Goal: Task Accomplishment & Management: Manage account settings

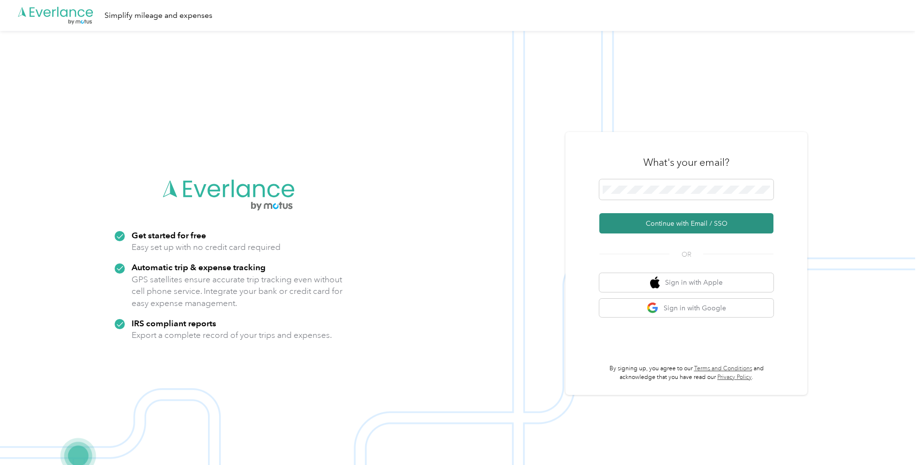
click at [672, 225] on button "Continue with Email / SSO" at bounding box center [686, 223] width 174 height 20
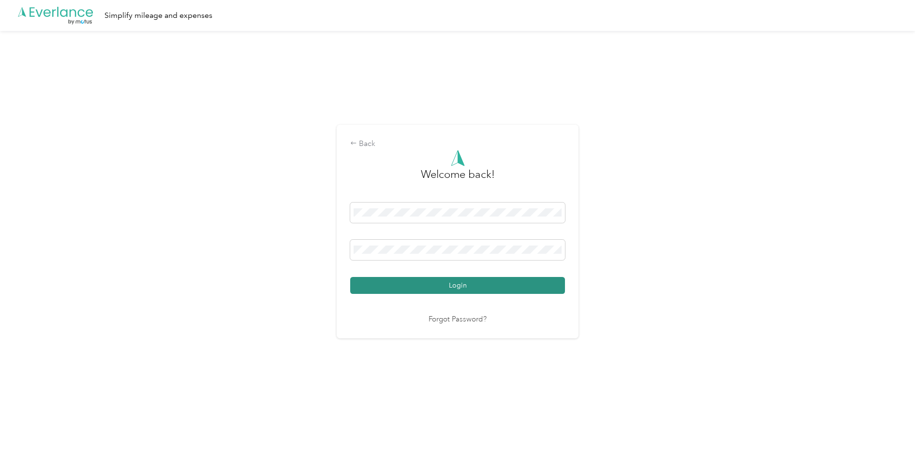
click at [490, 281] on button "Login" at bounding box center [457, 285] width 215 height 17
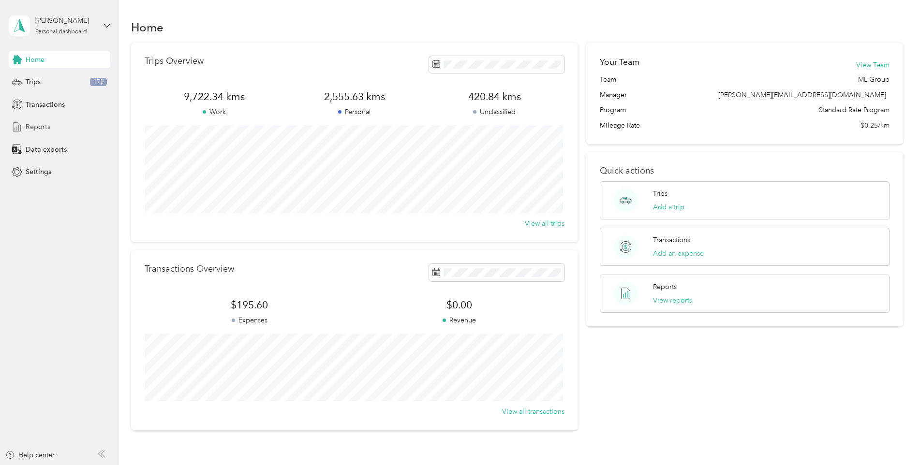
click at [44, 124] on span "Reports" at bounding box center [38, 127] width 25 height 10
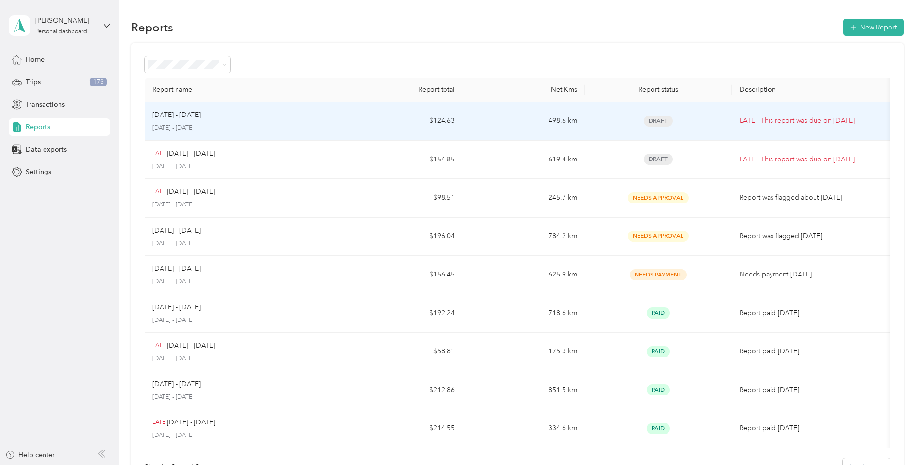
click at [657, 118] on span "Draft" at bounding box center [658, 121] width 29 height 11
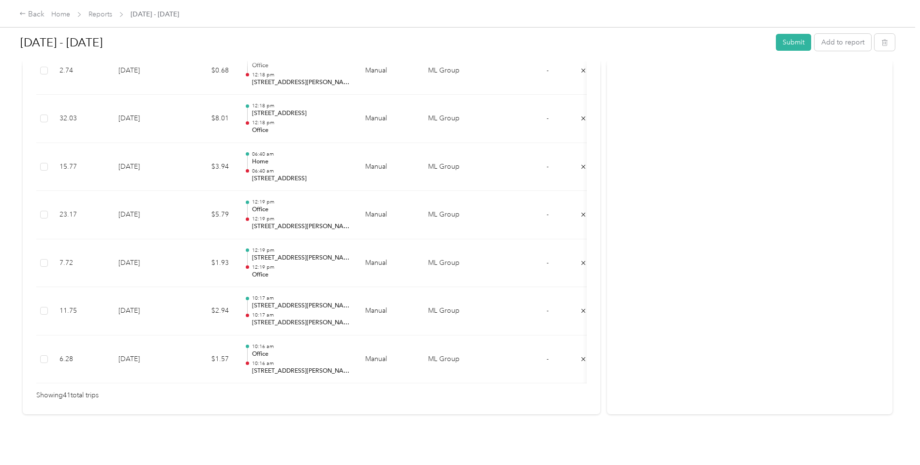
scroll to position [1947, 0]
click at [794, 43] on button "Submit" at bounding box center [793, 42] width 35 height 17
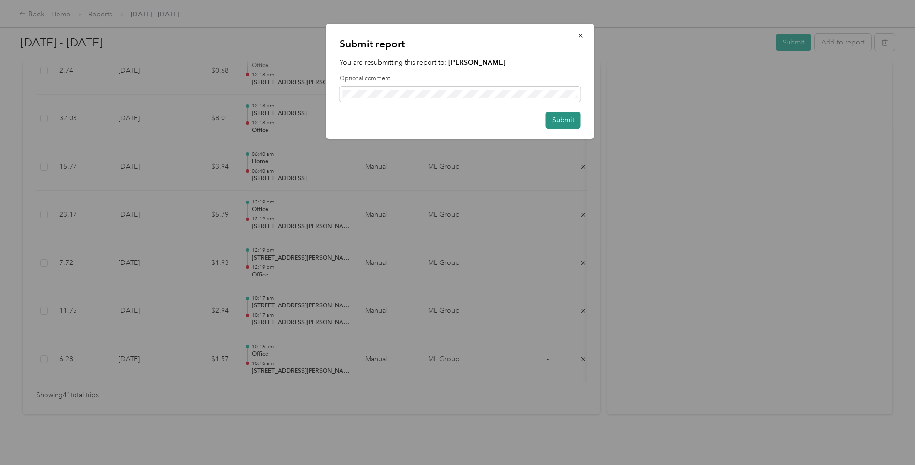
click at [567, 117] on button "Submit" at bounding box center [563, 120] width 35 height 17
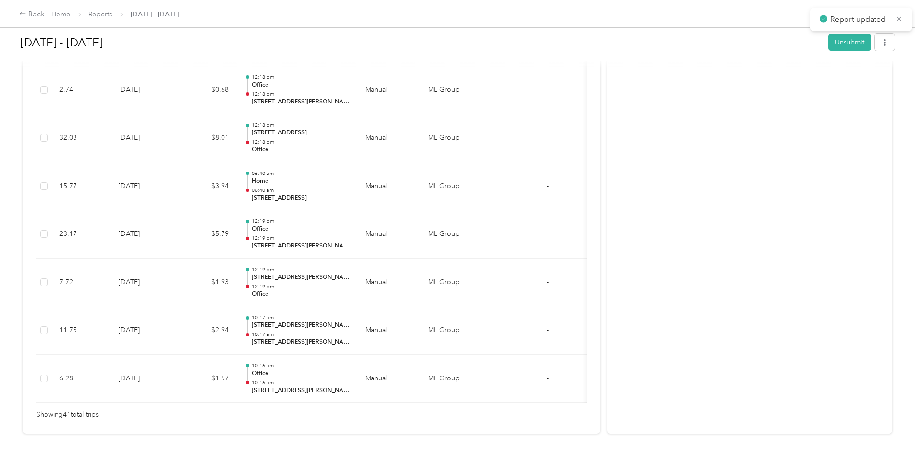
scroll to position [1981, 0]
